Goal: Task Accomplishment & Management: Complete application form

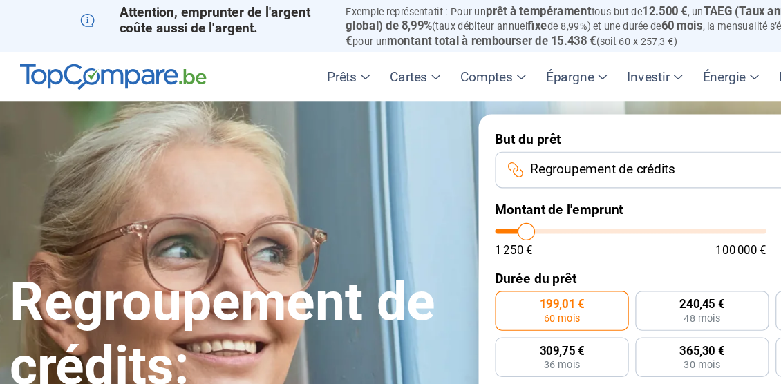
type input "10000"
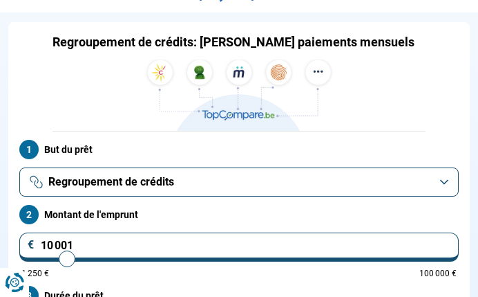
scroll to position [83, 0]
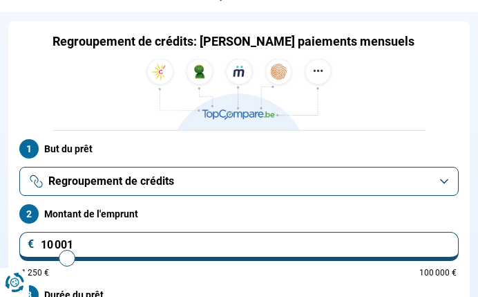
click at [367, 196] on button "Regroupement de crédits" at bounding box center [239, 181] width 440 height 29
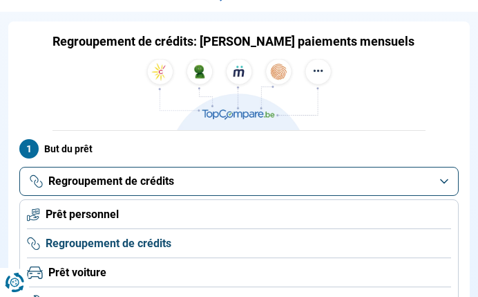
click at [301, 258] on li "Regroupement de crédits" at bounding box center [239, 243] width 424 height 29
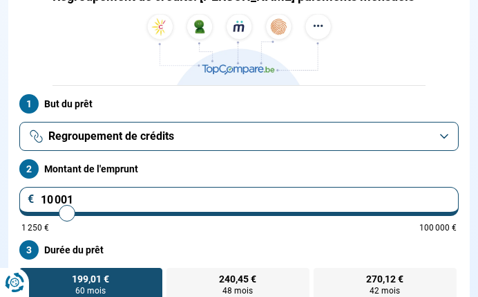
scroll to position [152, 0]
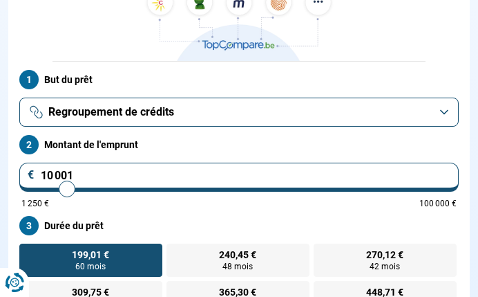
drag, startPoint x: 97, startPoint y: 182, endPoint x: -32, endPoint y: 179, distance: 129.3
type input "7"
type input "1250"
type input "70"
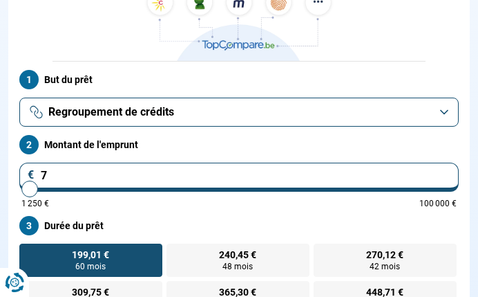
type input "1250"
type input "700"
type input "1250"
type input "7 000"
type input "7000"
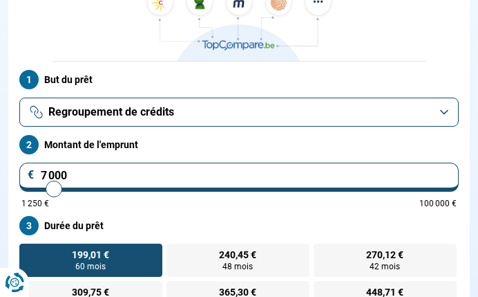
type input "70 000"
type input "70000"
type input "70 000"
radio input "false"
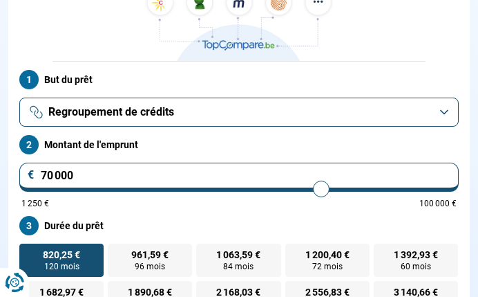
click at [390, 154] on label "Montant de l'emprunt" at bounding box center [239, 144] width 440 height 19
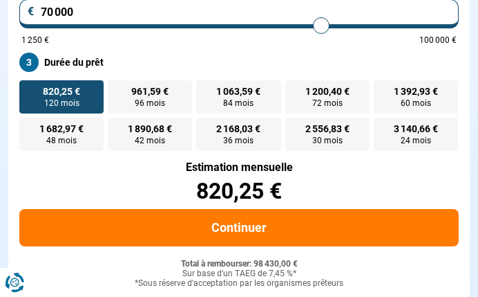
scroll to position [318, 0]
